Goal: Task Accomplishment & Management: Complete application form

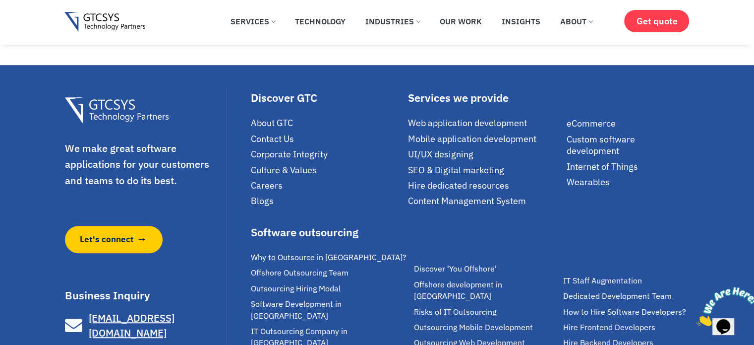
scroll to position [885, 0]
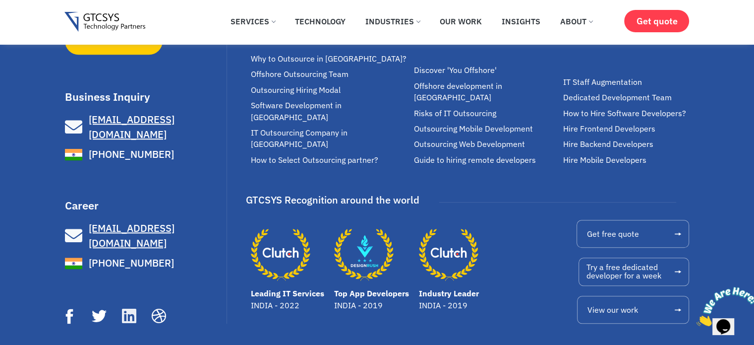
click at [127, 307] on icon at bounding box center [128, 315] width 16 height 16
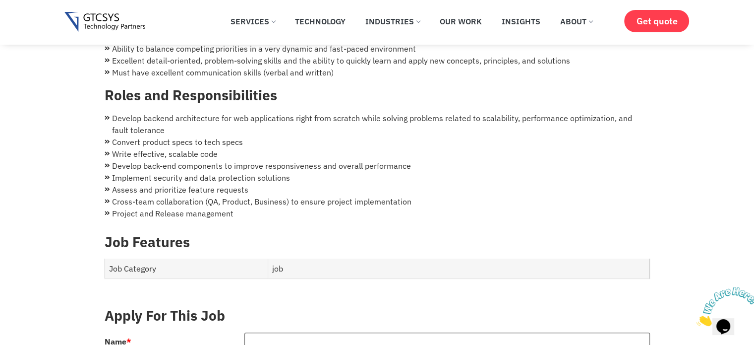
scroll to position [389, 0]
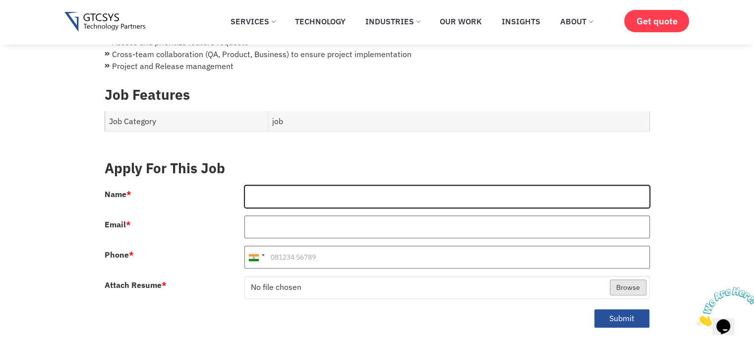
click at [270, 185] on input "Name *" at bounding box center [446, 196] width 405 height 23
type input "[PERSON_NAME]"
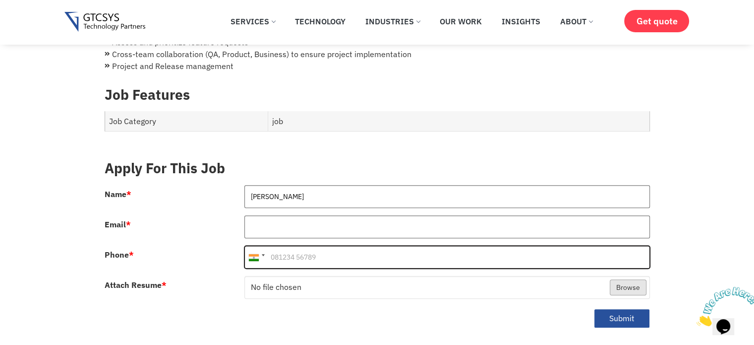
type input "09712863112"
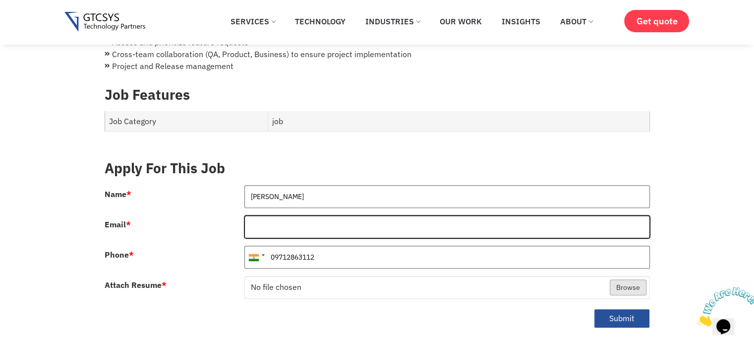
click at [289, 218] on input "Email *" at bounding box center [446, 226] width 405 height 23
type input "[EMAIL_ADDRESS][DOMAIN_NAME]"
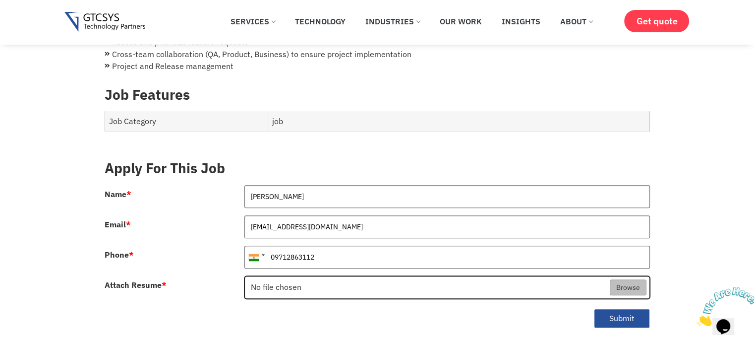
click at [619, 276] on input "Attach Resume *" at bounding box center [447, 287] width 405 height 23
type input "C:\fakepath\Resume_yogesh_Thakkar.pdf"
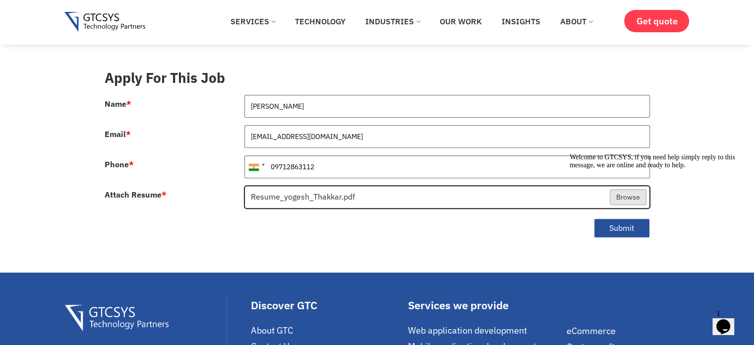
scroll to position [545, 0]
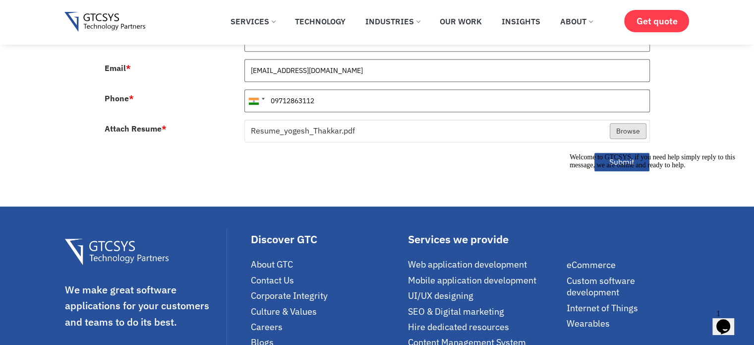
click at [627, 153] on div "Welcome to GTCSYS, if you need help simply reply to this message, we are online…" at bounding box center [659, 161] width 178 height 16
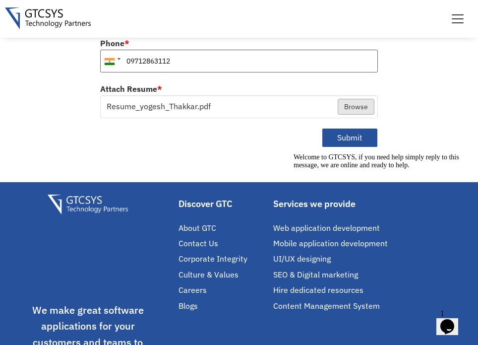
scroll to position [744, 0]
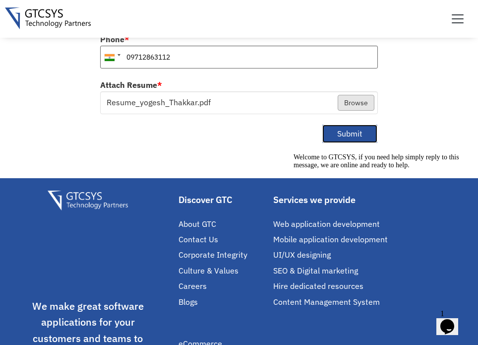
click at [361, 135] on button "Submit" at bounding box center [350, 133] width 56 height 19
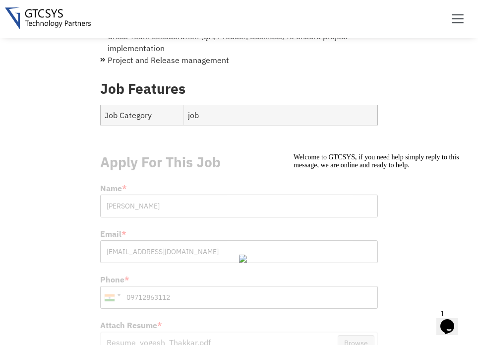
scroll to position [446, 0]
